Goal: Task Accomplishment & Management: Complete application form

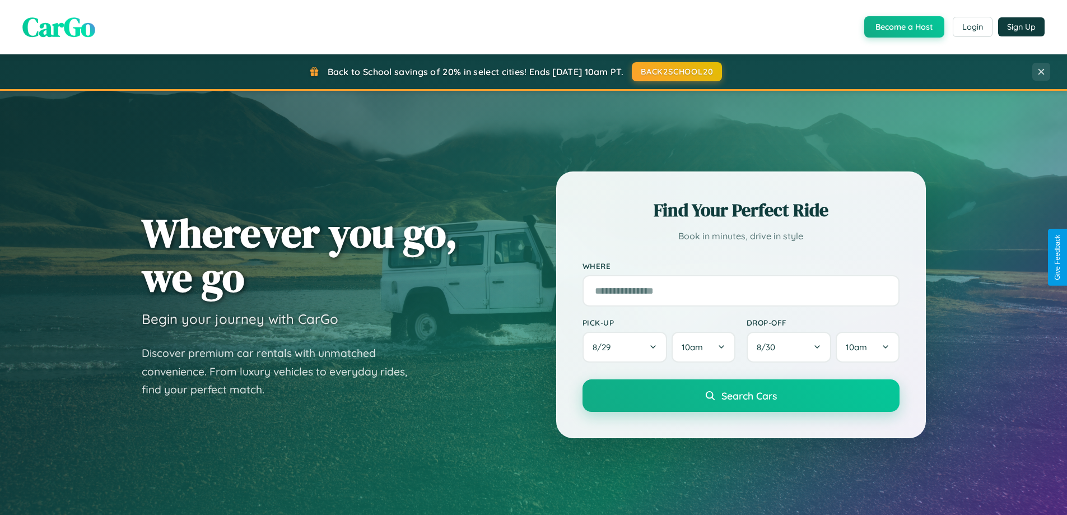
scroll to position [483, 0]
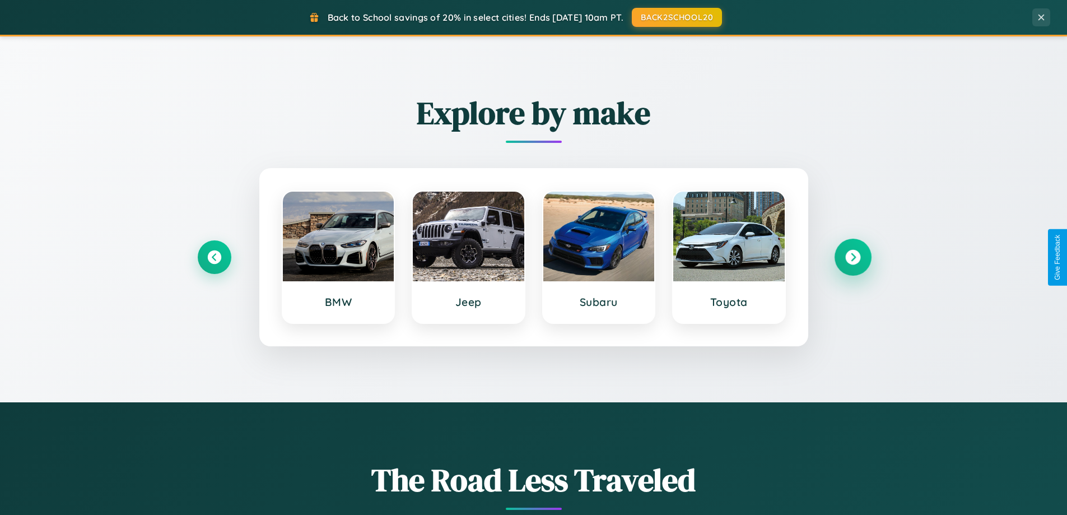
click at [852, 257] on icon at bounding box center [852, 257] width 15 height 15
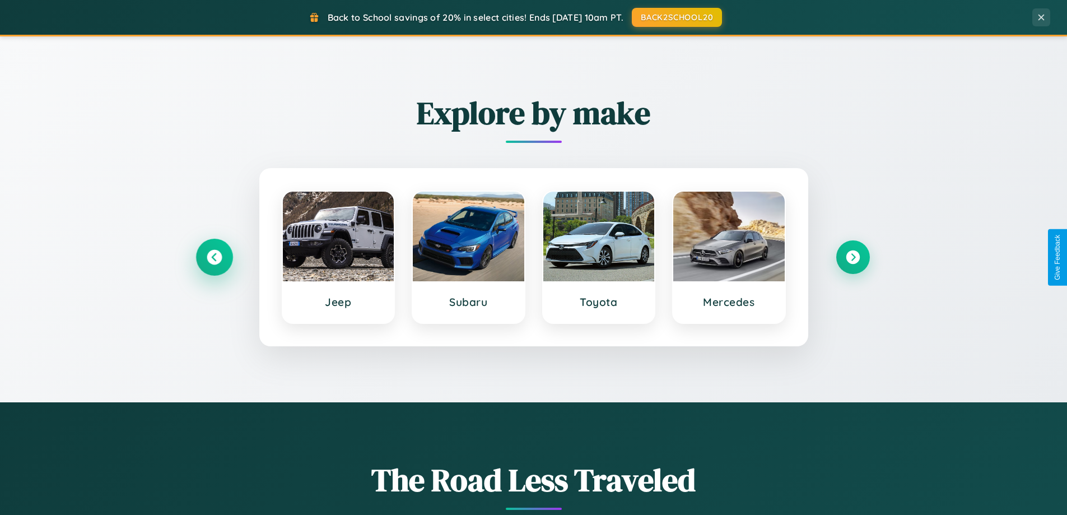
click at [214, 257] on icon at bounding box center [214, 257] width 15 height 15
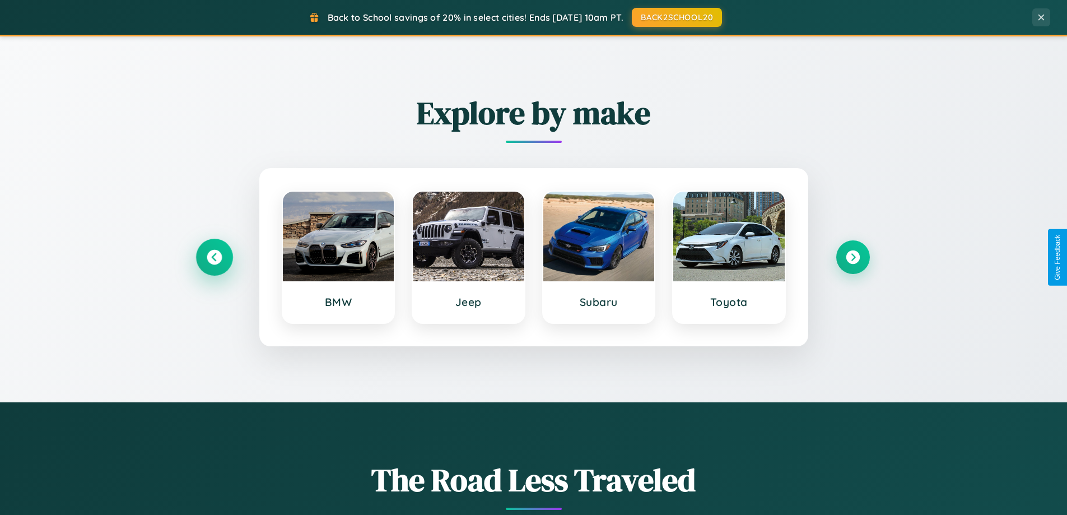
click at [214, 257] on icon at bounding box center [214, 257] width 15 height 15
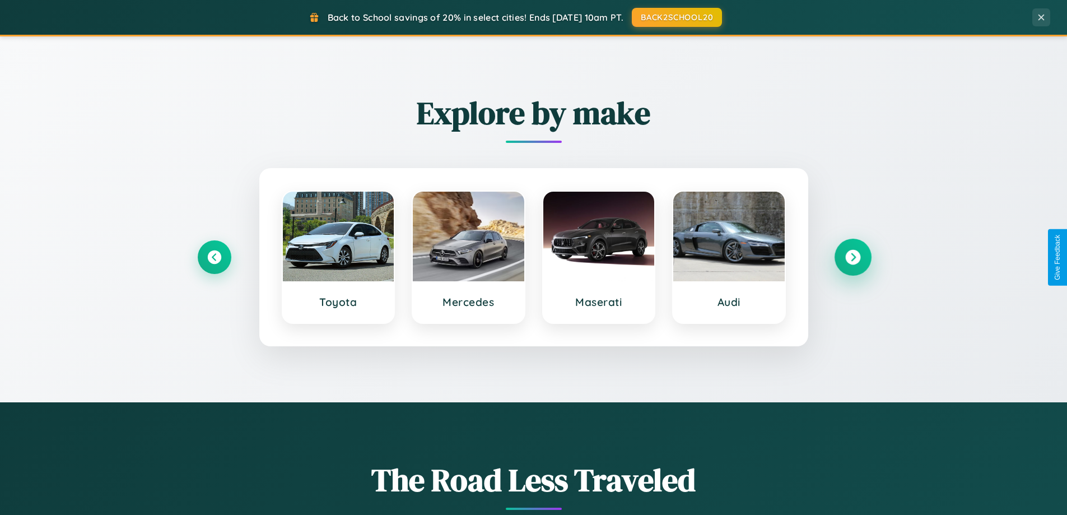
click at [852, 257] on icon at bounding box center [852, 257] width 15 height 15
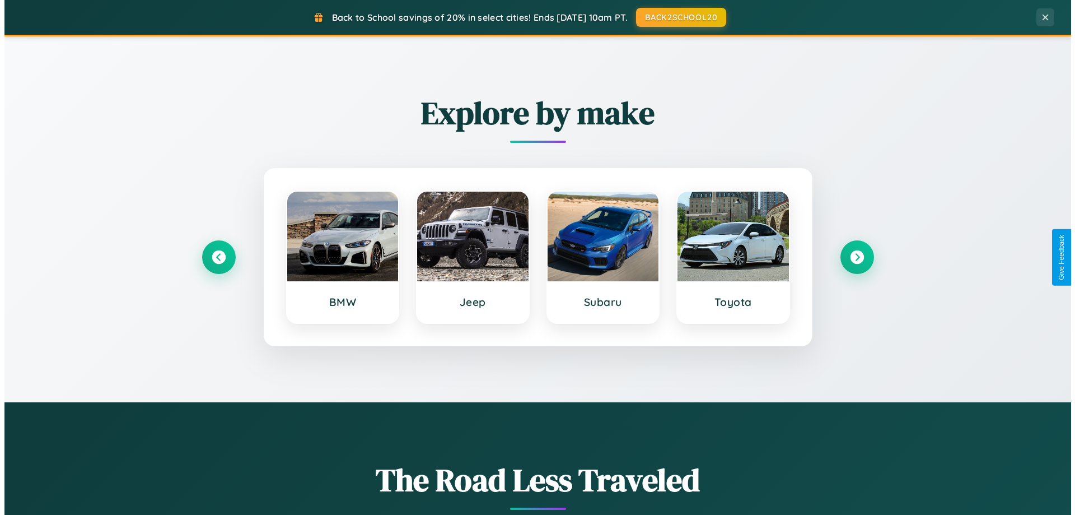
scroll to position [0, 0]
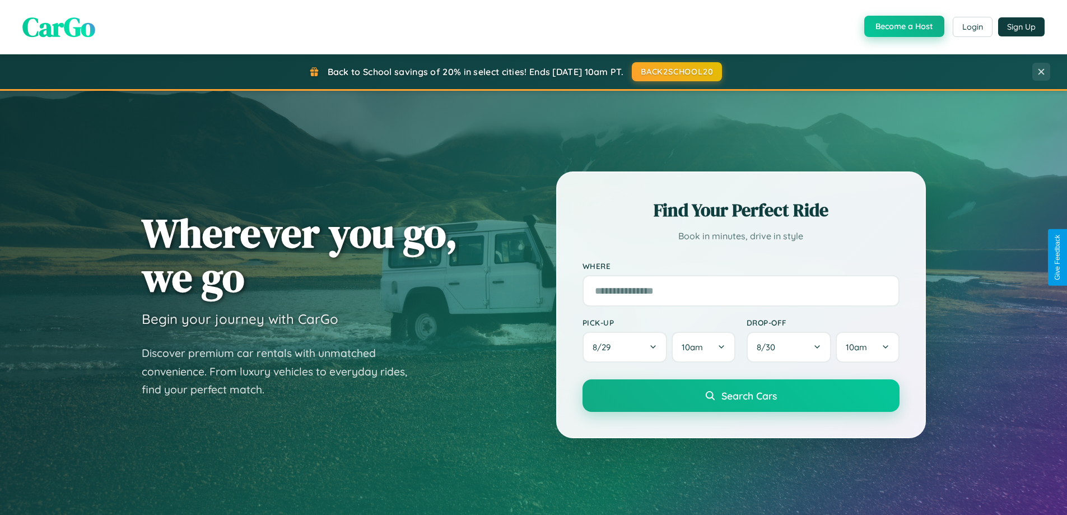
click at [903, 27] on button "Become a Host" at bounding box center [904, 26] width 80 height 21
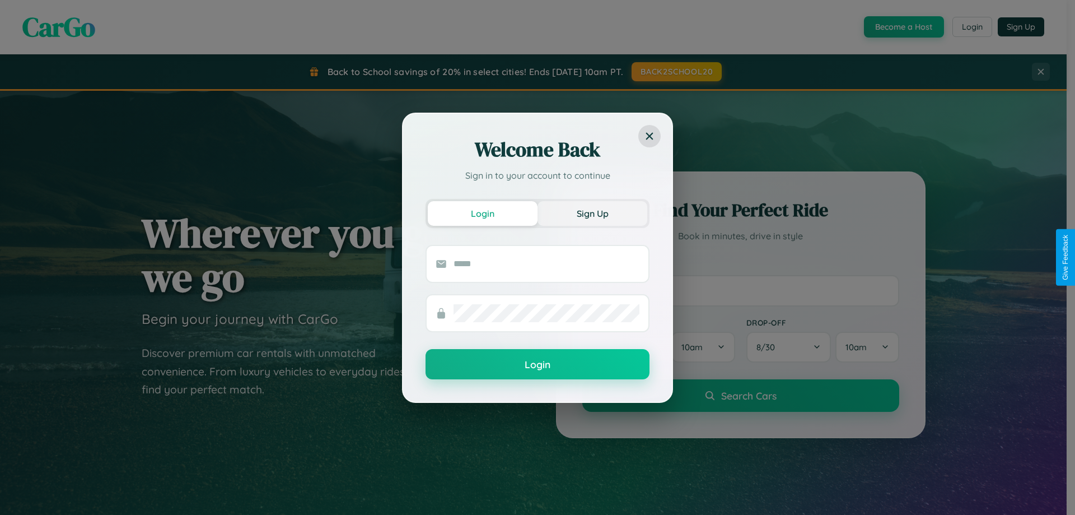
click at [592, 213] on button "Sign Up" at bounding box center [593, 213] width 110 height 25
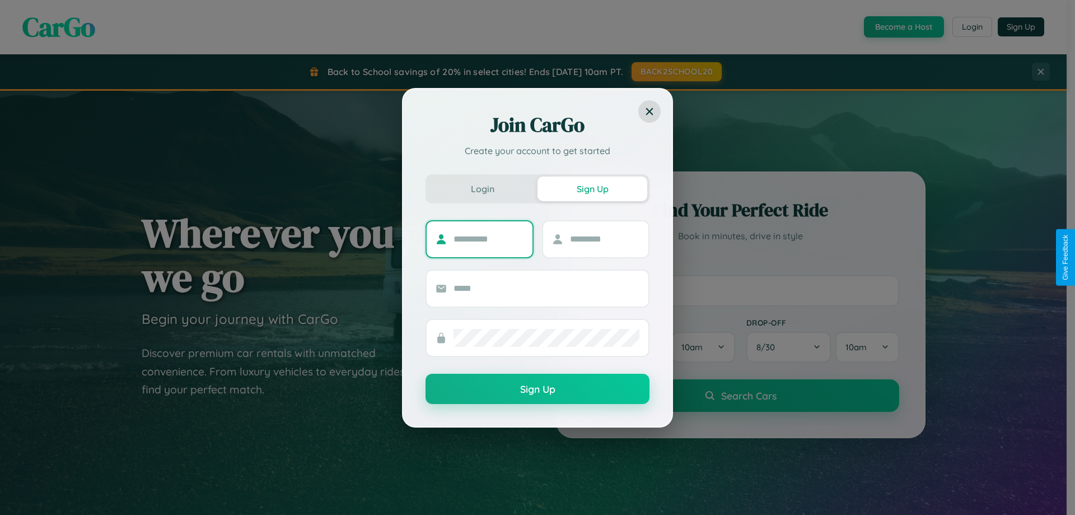
click at [488, 239] on input "text" at bounding box center [489, 239] width 70 height 18
type input "******"
click at [604, 239] on input "text" at bounding box center [605, 239] width 70 height 18
type input "*******"
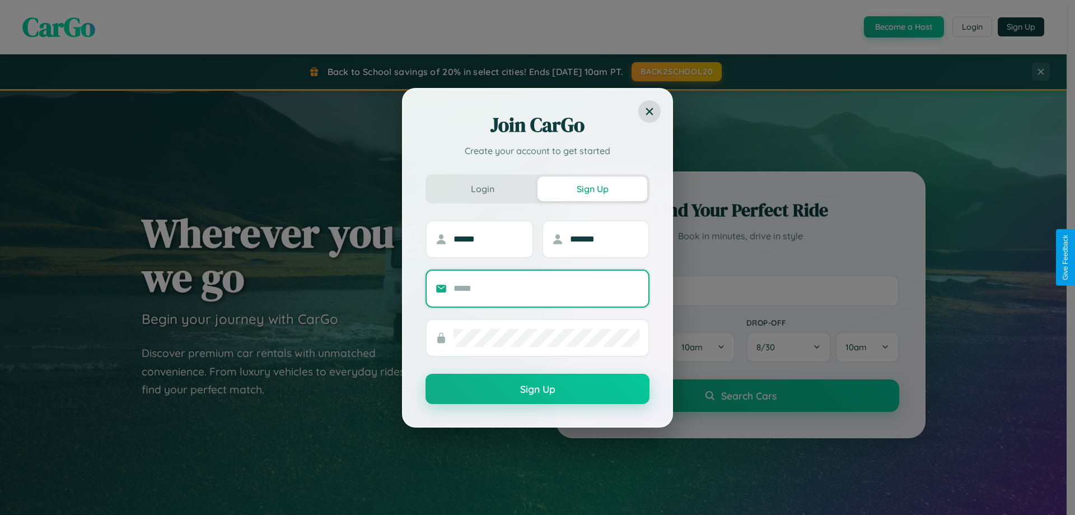
click at [547, 288] on input "text" at bounding box center [547, 288] width 186 height 18
type input "**********"
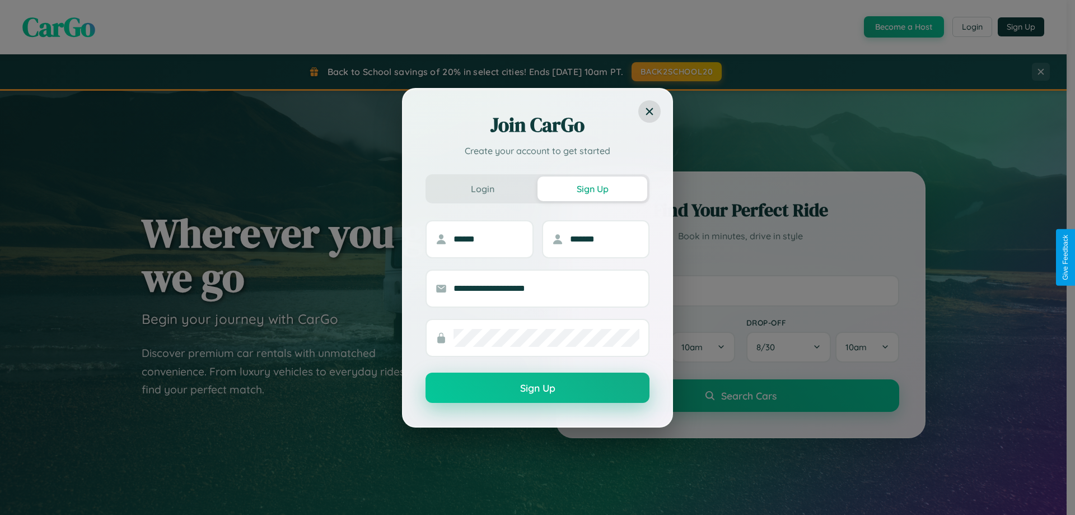
click at [538, 388] on button "Sign Up" at bounding box center [538, 387] width 224 height 30
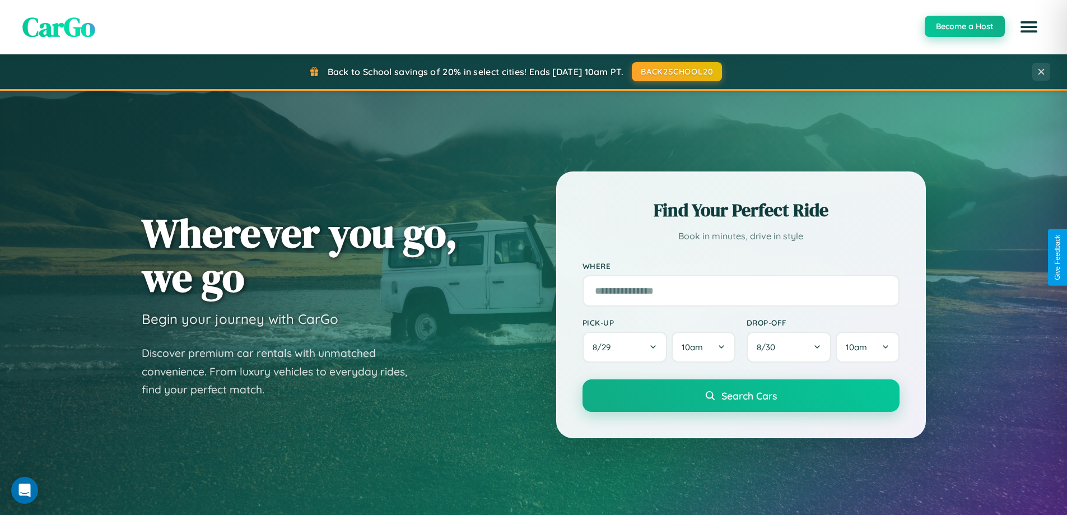
click at [964, 27] on button "Become a Host" at bounding box center [965, 26] width 80 height 21
